Goal: Transaction & Acquisition: Download file/media

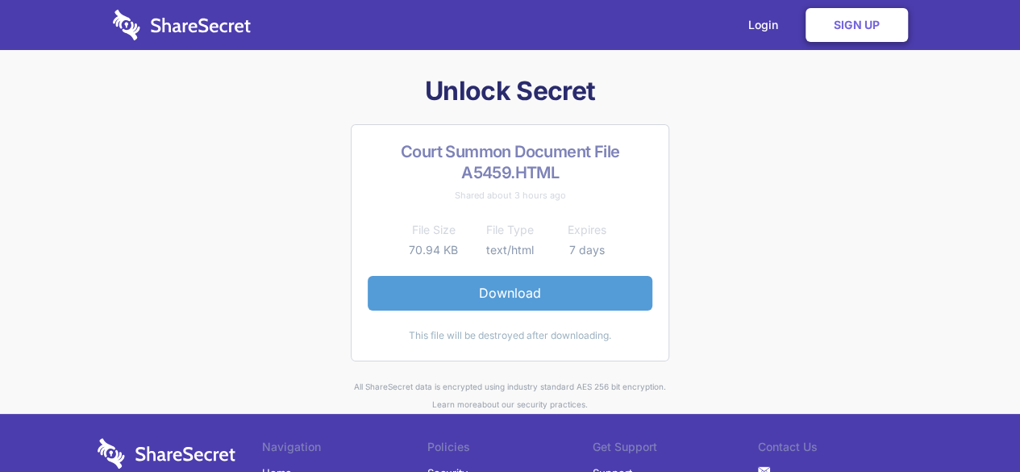
click at [609, 293] on link "Download" at bounding box center [510, 293] width 285 height 34
click at [530, 285] on link "Download" at bounding box center [510, 293] width 285 height 34
